Goal: Information Seeking & Learning: Learn about a topic

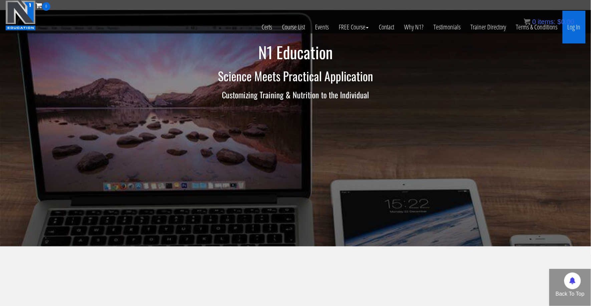
click at [576, 29] on link "Log In" at bounding box center [574, 27] width 23 height 33
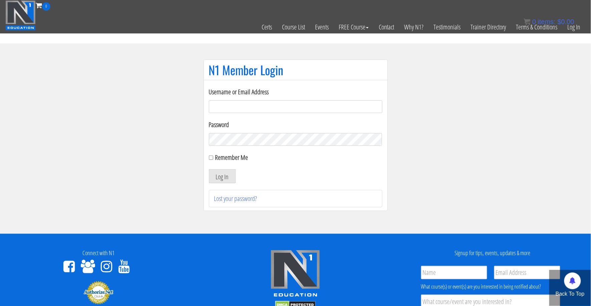
type input "me344529@gmail.com"
click at [222, 176] on button "Log In" at bounding box center [222, 176] width 27 height 14
click at [209, 175] on div "Username or Email Address me344529@gmail.com Password Remember Me Log In Lost y…" at bounding box center [296, 147] width 174 height 120
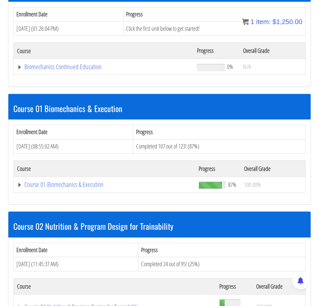
scroll to position [128, 0]
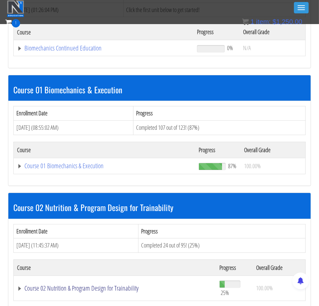
click at [21, 285] on link "Course 02 Nutrition & Program Design for Trainability" at bounding box center [114, 287] width 195 height 7
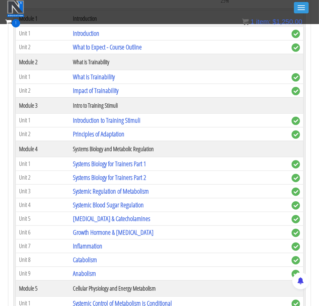
scroll to position [435, 0]
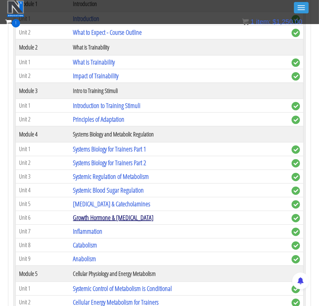
click at [115, 213] on link "Growth Hormone & Thyroid Hormone" at bounding box center [113, 217] width 80 height 9
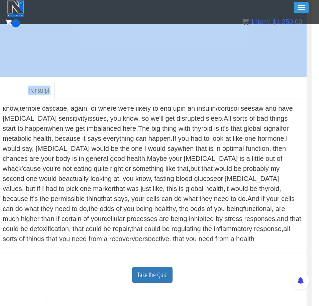
scroll to position [136, 7]
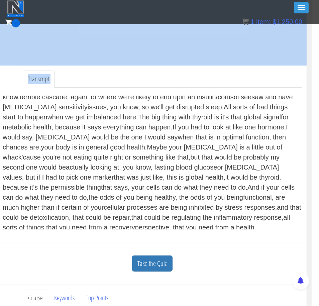
drag, startPoint x: 11, startPoint y: 144, endPoint x: 108, endPoint y: 227, distance: 128.3
click at [108, 227] on div "Next up is growth hormone and thyroid hormone, which are two very potent hormon…" at bounding box center [152, 162] width 298 height 134
copy div "Next up is growth hormone and thyroid hormone, which are two very potent hormon…"
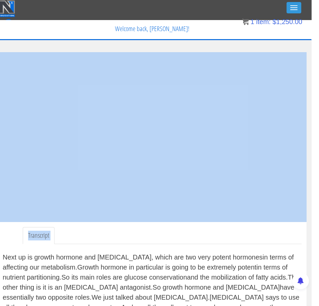
scroll to position [0, 7]
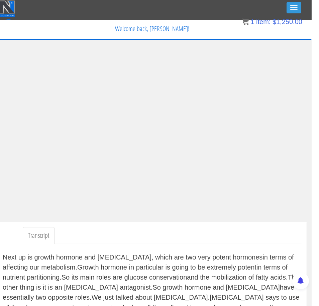
click at [88, 39] on div "My Courses Member Content My Account Affiliate Dashboard Exercise Library Resou…" at bounding box center [152, 46] width 308 height 19
click at [34, 33] on p "Welcome back, mohamed-emad!" at bounding box center [152, 28] width 308 height 17
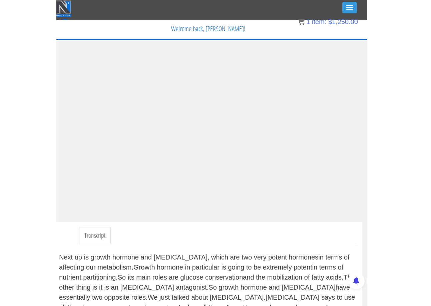
scroll to position [0, 0]
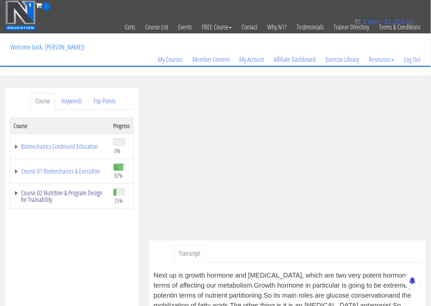
click at [14, 192] on link "Course 02 Nutrition & Program Design for Trainability" at bounding box center [60, 195] width 93 height 13
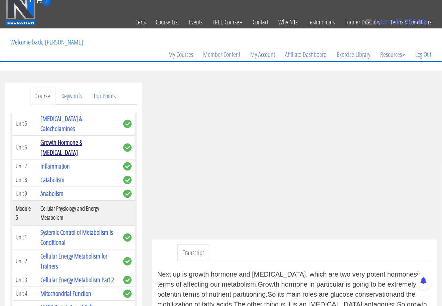
scroll to position [335, 0]
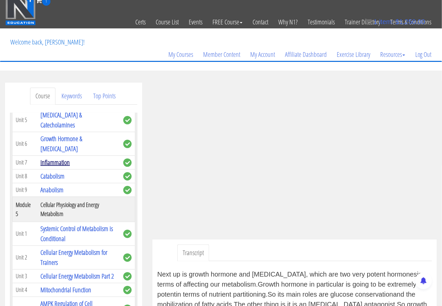
click at [57, 167] on link "Inflammation" at bounding box center [54, 162] width 29 height 9
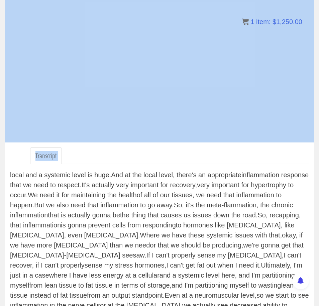
scroll to position [1143, 0]
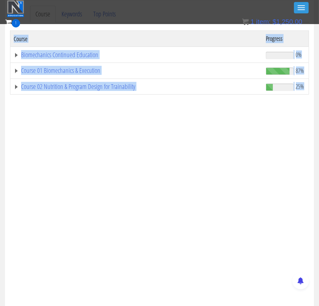
drag, startPoint x: 10, startPoint y: 260, endPoint x: 212, endPoint y: 109, distance: 251.7
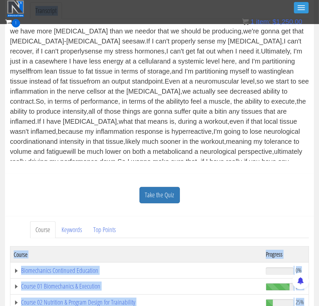
scroll to position [204, 0]
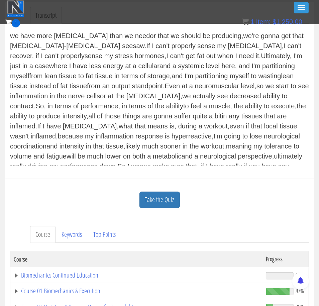
click at [195, 146] on div "When it comes to our regulation of energy and our metabolism, we can't overlook…" at bounding box center [159, 99] width 298 height 134
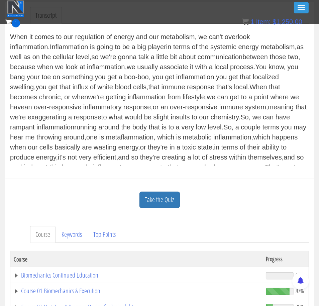
scroll to position [0, 0]
click at [13, 35] on div "Certs Course List Events FREE Course Course Preview – Biomechanics Course Previ…" at bounding box center [159, 38] width 308 height 23
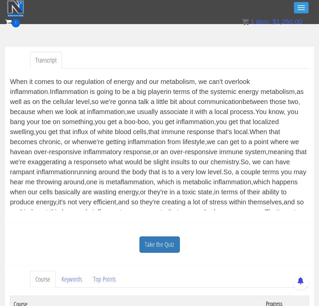
scroll to position [149, 0]
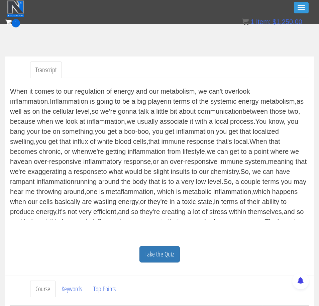
click at [8, 89] on div "Transcript When it comes to our regulation of energy and our metabolism, we can…" at bounding box center [159, 144] width 309 height 177
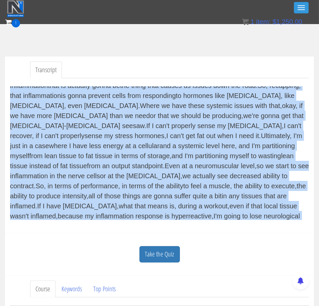
scroll to position [1143, 0]
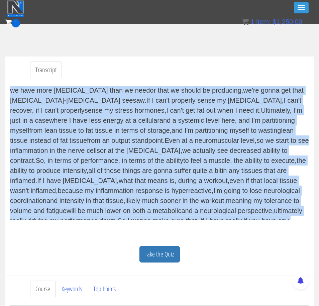
drag, startPoint x: 10, startPoint y: 90, endPoint x: 204, endPoint y: 213, distance: 230.0
click at [204, 213] on div "When it comes to our regulation of energy and our metabolism, we can't overlook…" at bounding box center [159, 153] width 298 height 134
copy div "When it comes to our regulation of energy and our metabolism, we can't overlook…"
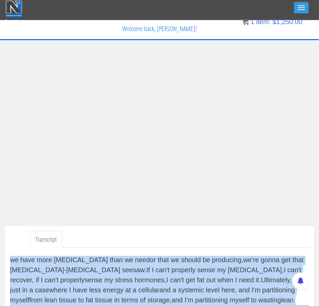
scroll to position [0, 0]
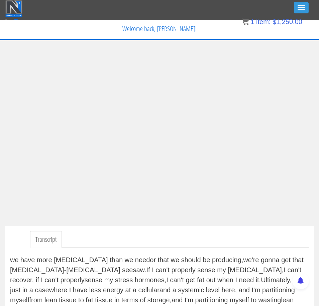
click at [85, 40] on div "My Courses Member Content My Account Affiliate Dashboard Exercise Library Resou…" at bounding box center [159, 46] width 308 height 19
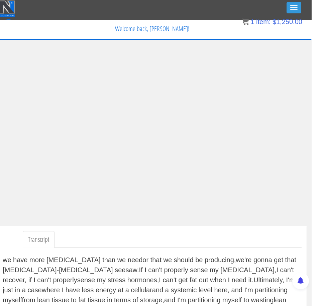
scroll to position [0, 7]
click at [43, 31] on p "Welcome back, [PERSON_NAME]!" at bounding box center [152, 28] width 308 height 17
click at [32, 34] on p "Welcome back, [PERSON_NAME]!" at bounding box center [152, 28] width 308 height 17
click at [23, 34] on p "Welcome back, [PERSON_NAME]!" at bounding box center [152, 28] width 308 height 17
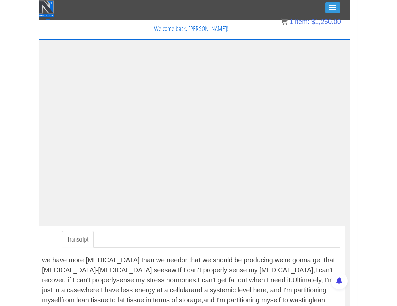
scroll to position [0, 0]
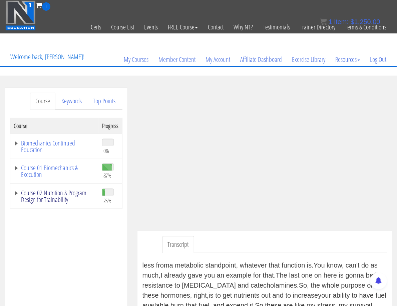
click at [15, 203] on link "Course 02 Nutrition & Program Design for Trainability" at bounding box center [55, 195] width 82 height 13
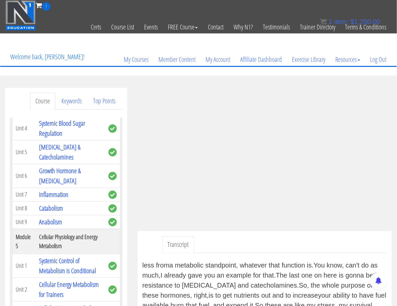
scroll to position [370, 0]
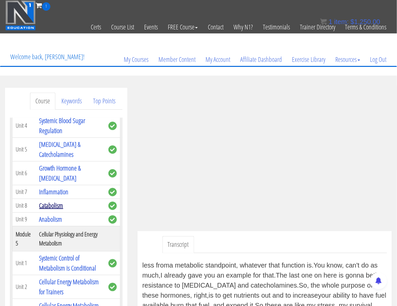
click at [49, 210] on link "Catabolism" at bounding box center [51, 205] width 24 height 9
